Goal: Task Accomplishment & Management: Manage account settings

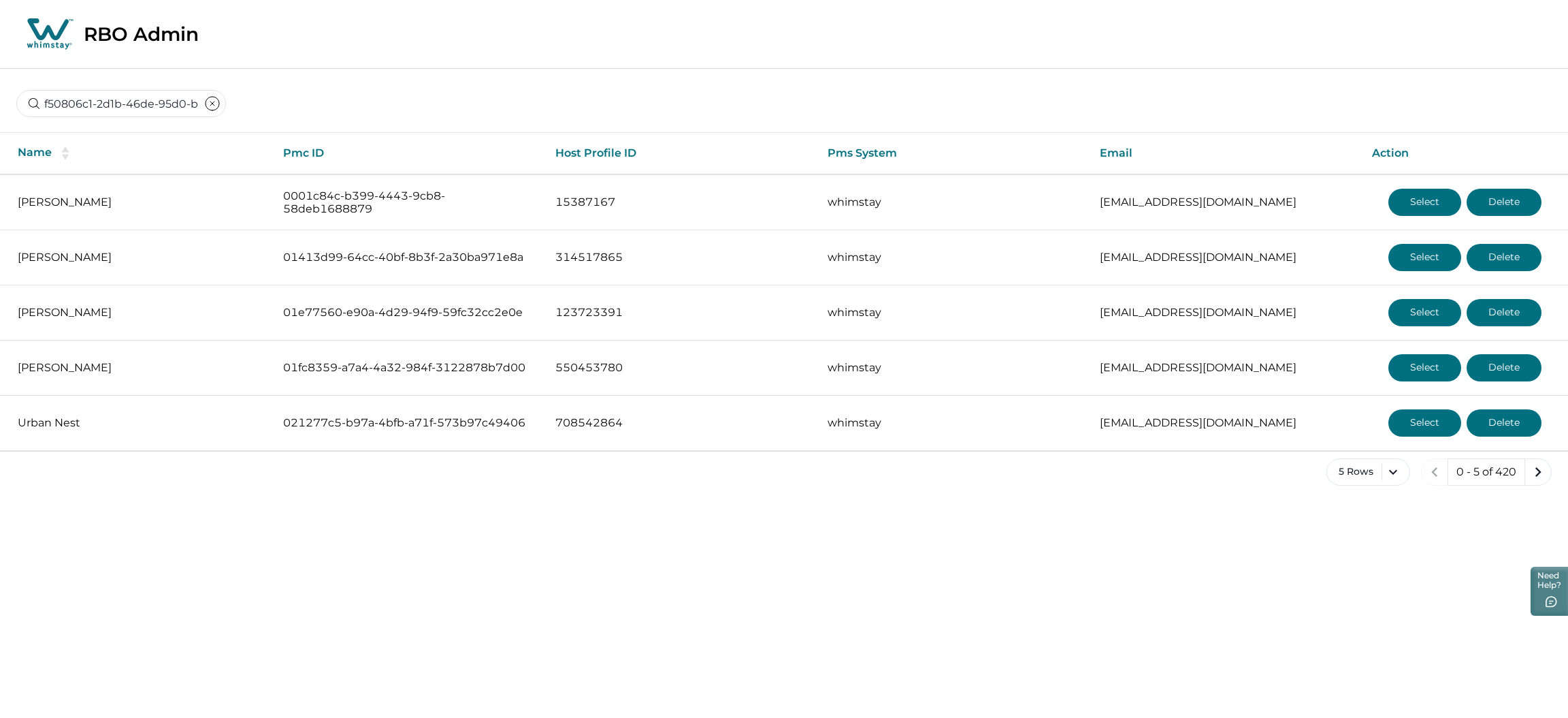
scroll to position [0, 90]
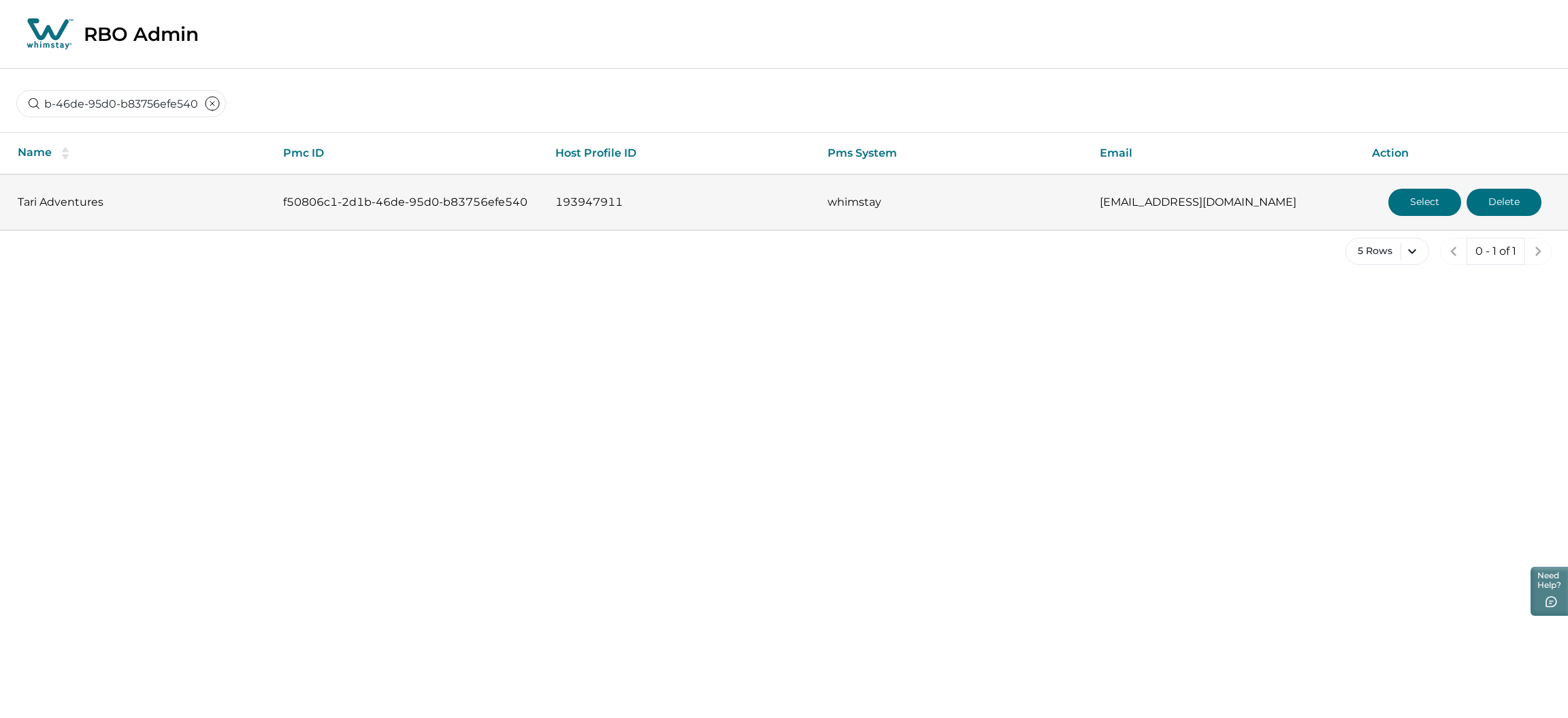
type input "f50806c1-2d1b-46de-95d0-b83756efe540"
click at [1415, 200] on button "Select" at bounding box center [1425, 202] width 73 height 27
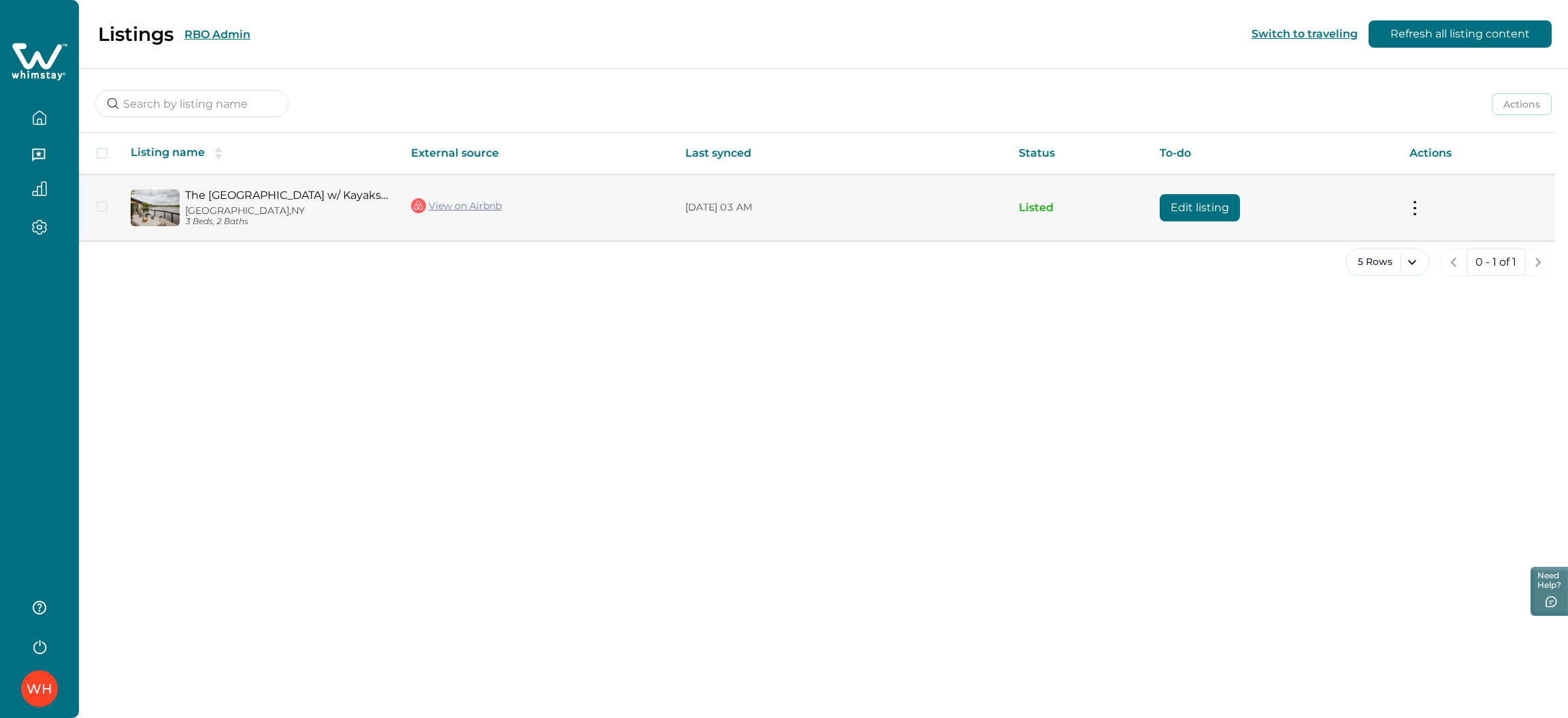
click at [1186, 211] on button "Edit listing" at bounding box center [1200, 207] width 80 height 27
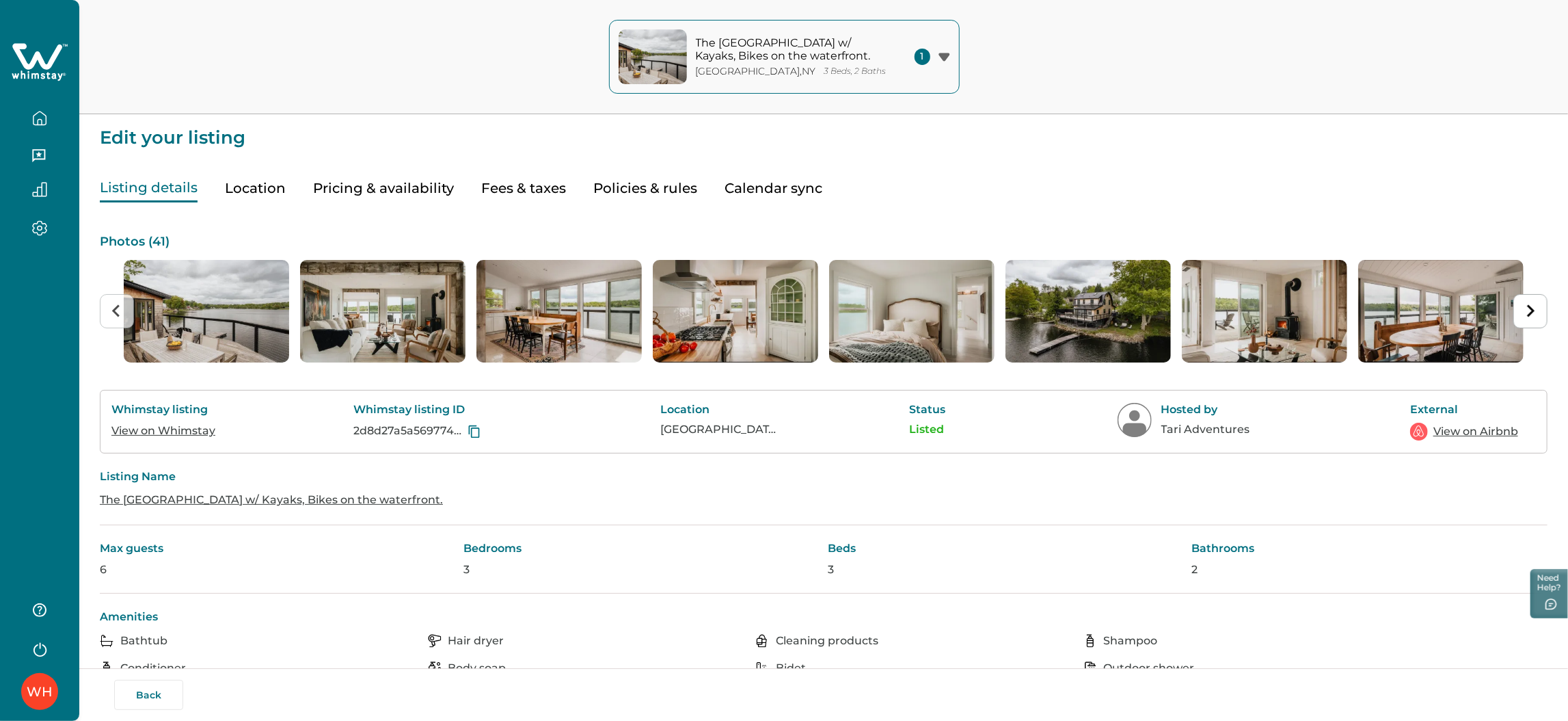
click at [532, 184] on button "Fees & taxes" at bounding box center [523, 188] width 85 height 28
type input "50"
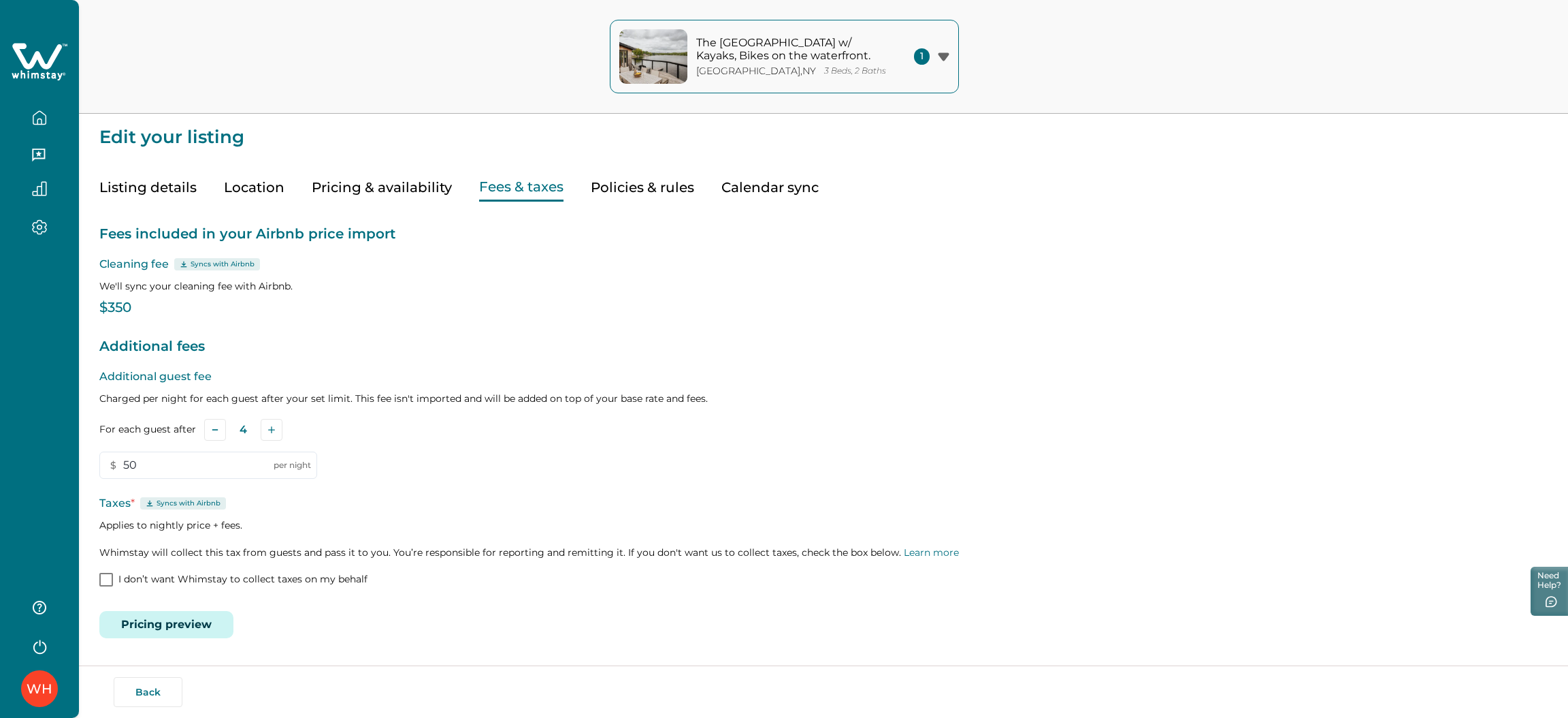
click at [616, 180] on button "Policies & rules" at bounding box center [642, 188] width 103 height 28
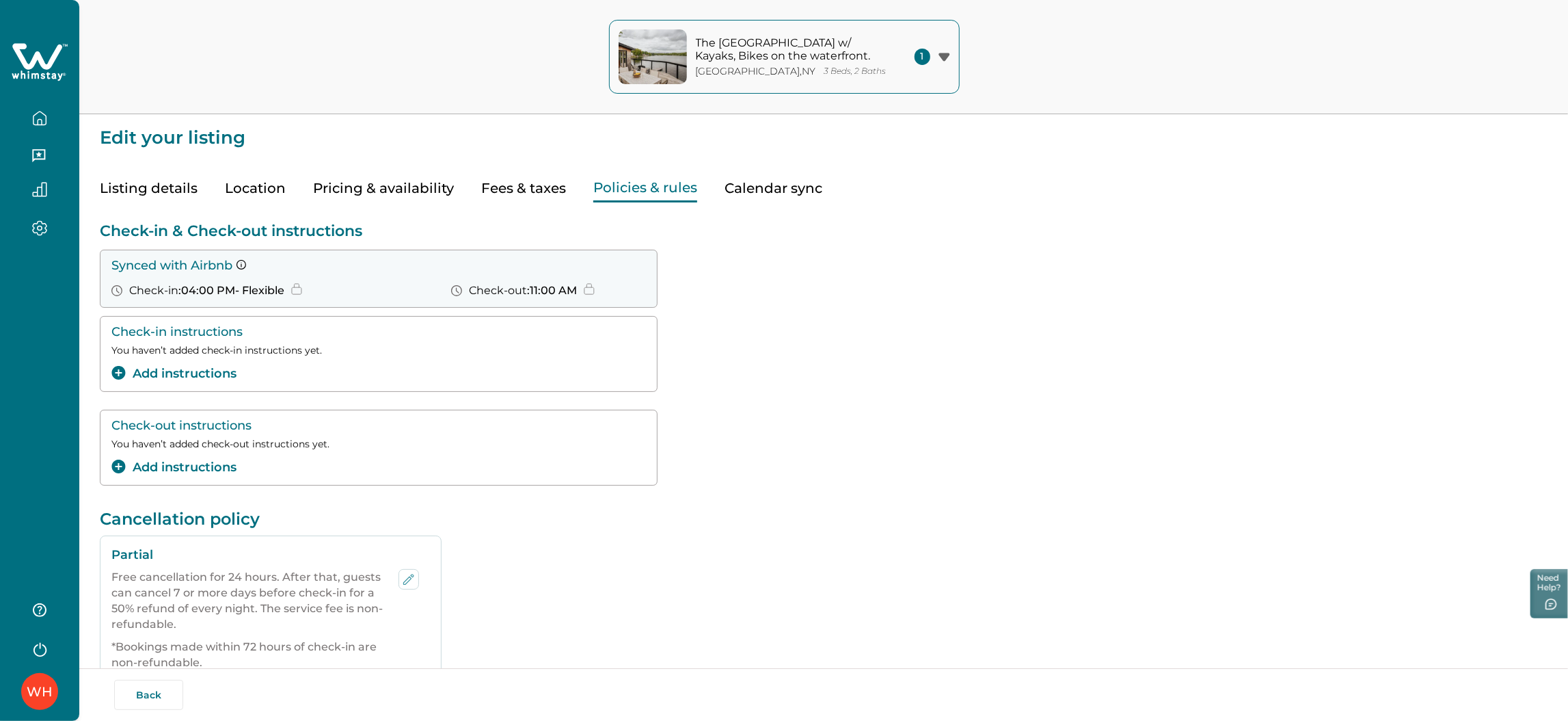
click at [165, 188] on button "Listing details" at bounding box center [148, 188] width 98 height 28
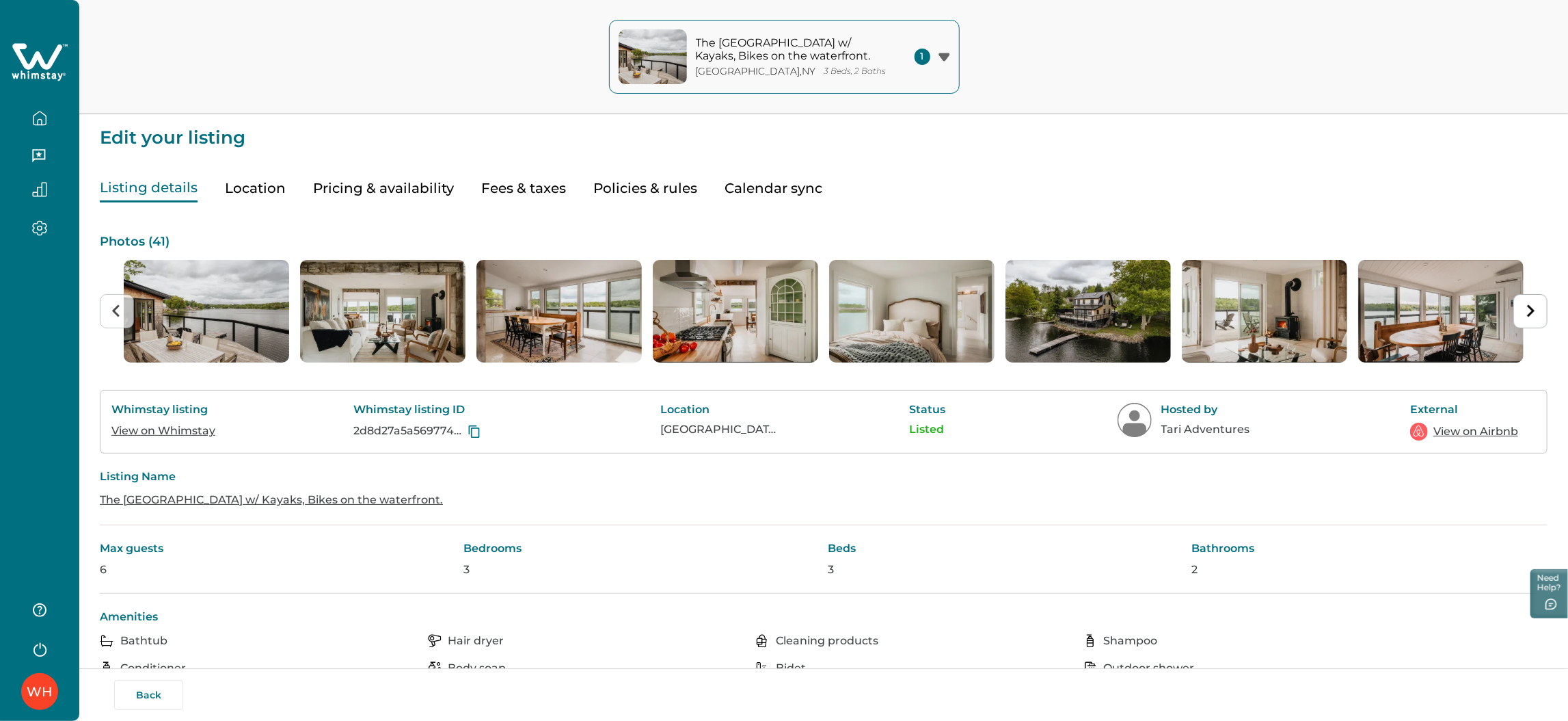
click at [190, 499] on link "The [GEOGRAPHIC_DATA] w/ Kayaks, Bikes on the waterfront." at bounding box center [271, 500] width 343 height 13
click at [1451, 423] on link "View on Airbnb" at bounding box center [1475, 431] width 85 height 16
